Goal: Task Accomplishment & Management: Complete application form

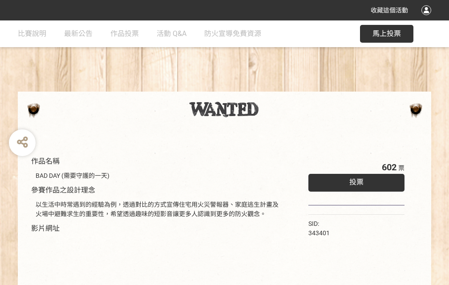
click at [428, 19] on div "收藏這個活動" at bounding box center [224, 10] width 449 height 20
click at [278, 88] on div "作品名稱 BAD DAY (需要守護的一天) 參賽作品之設計理念 以生活中時常遇到的經驗為例，透過對比的方式宣傳住宅用火災警報器、家庭逃生計畫及火場中避難求生…" at bounding box center [224, 207] width 449 height 374
click at [354, 180] on span "投票" at bounding box center [357, 182] width 14 height 8
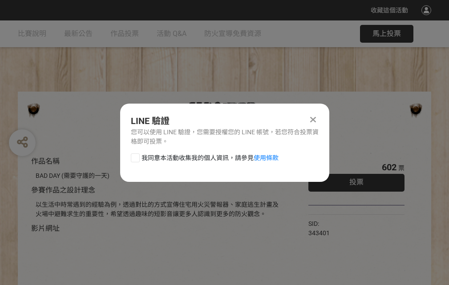
click at [134, 156] on div at bounding box center [135, 158] width 9 height 9
checkbox input "true"
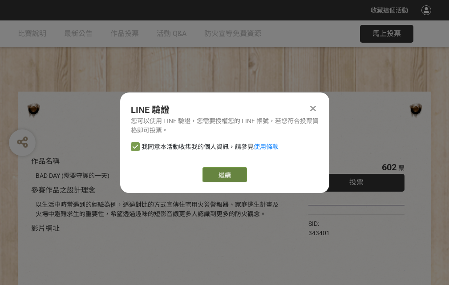
click at [224, 175] on link "繼續" at bounding box center [225, 174] width 45 height 15
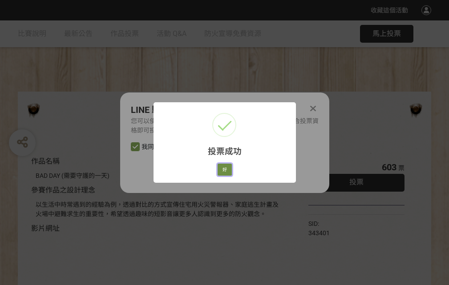
click at [222, 168] on button "好" at bounding box center [225, 170] width 14 height 12
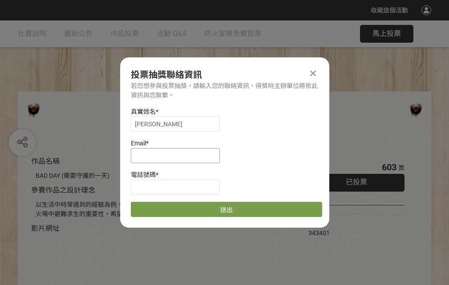
click at [178, 155] on input at bounding box center [175, 155] width 89 height 15
type input "[EMAIL_ADDRESS][DOMAIN_NAME]"
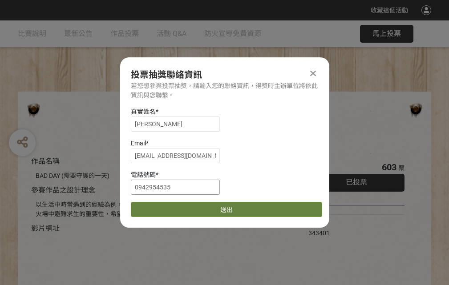
type input "0942954535"
click at [156, 207] on button "送出" at bounding box center [226, 209] width 191 height 15
